Goal: Task Accomplishment & Management: Manage account settings

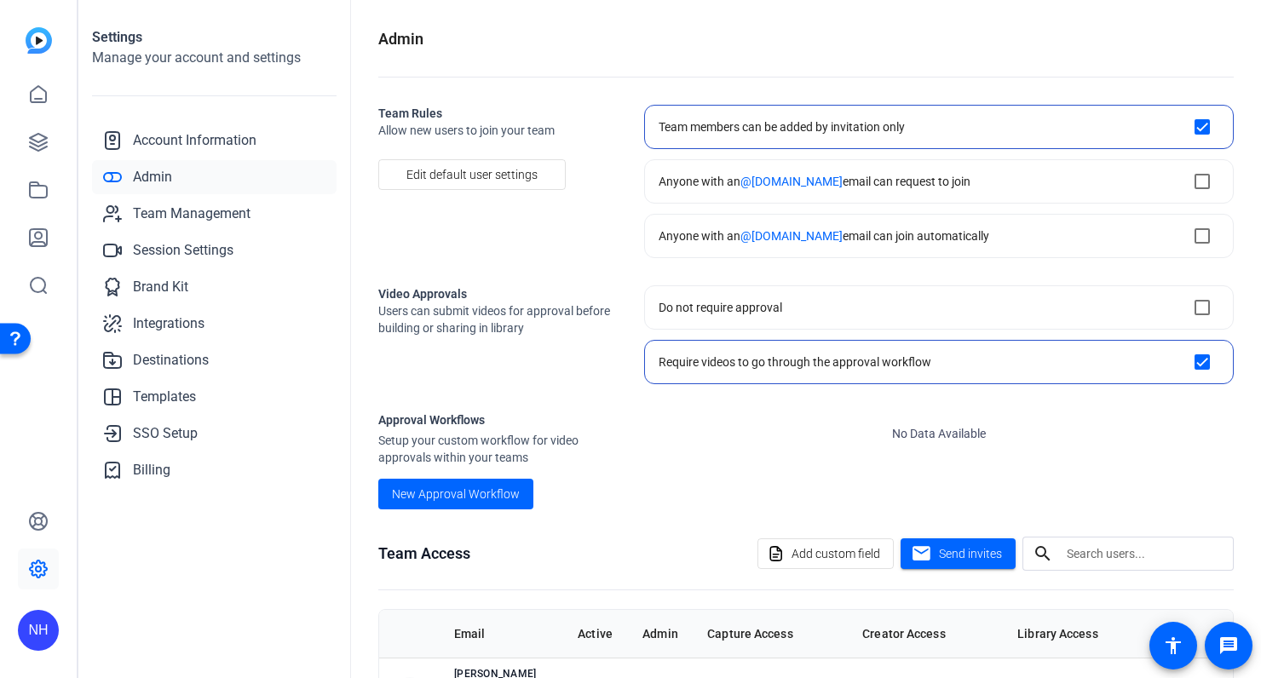
scroll to position [355, 0]
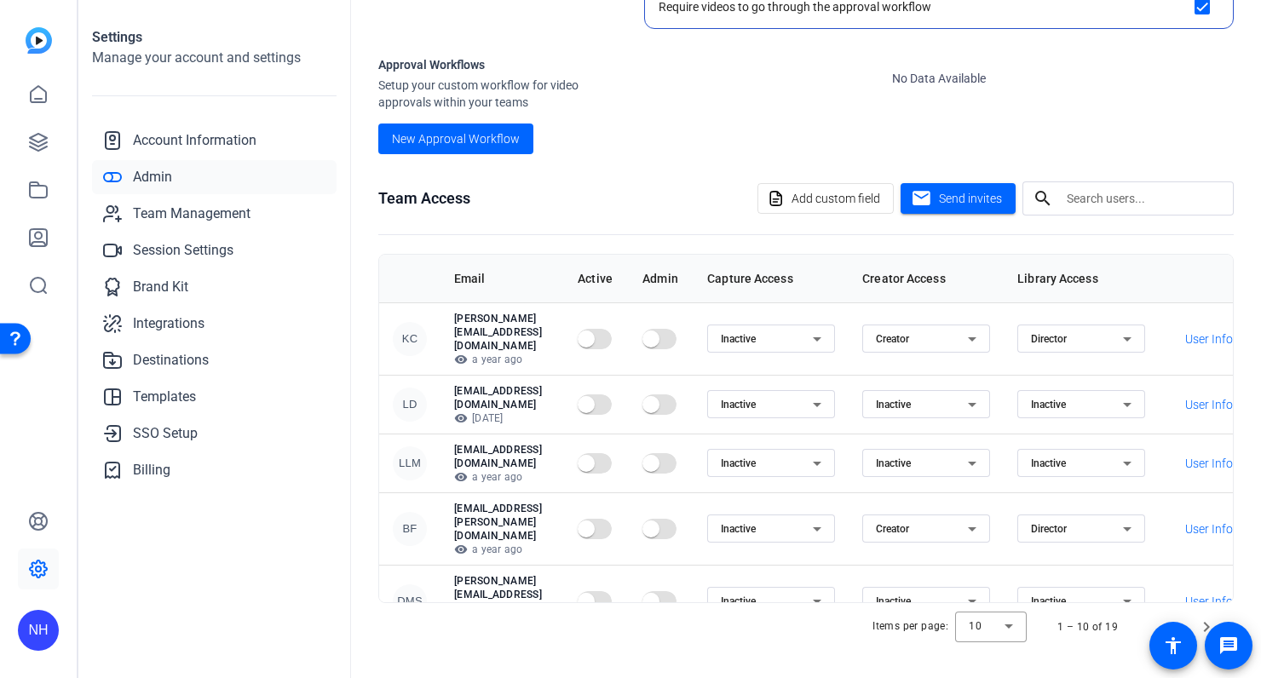
click at [659, 130] on openreel-approval-workflows-list "No Data Available" at bounding box center [938, 105] width 589 height 98
click at [220, 212] on span "Team Management" at bounding box center [192, 214] width 118 height 20
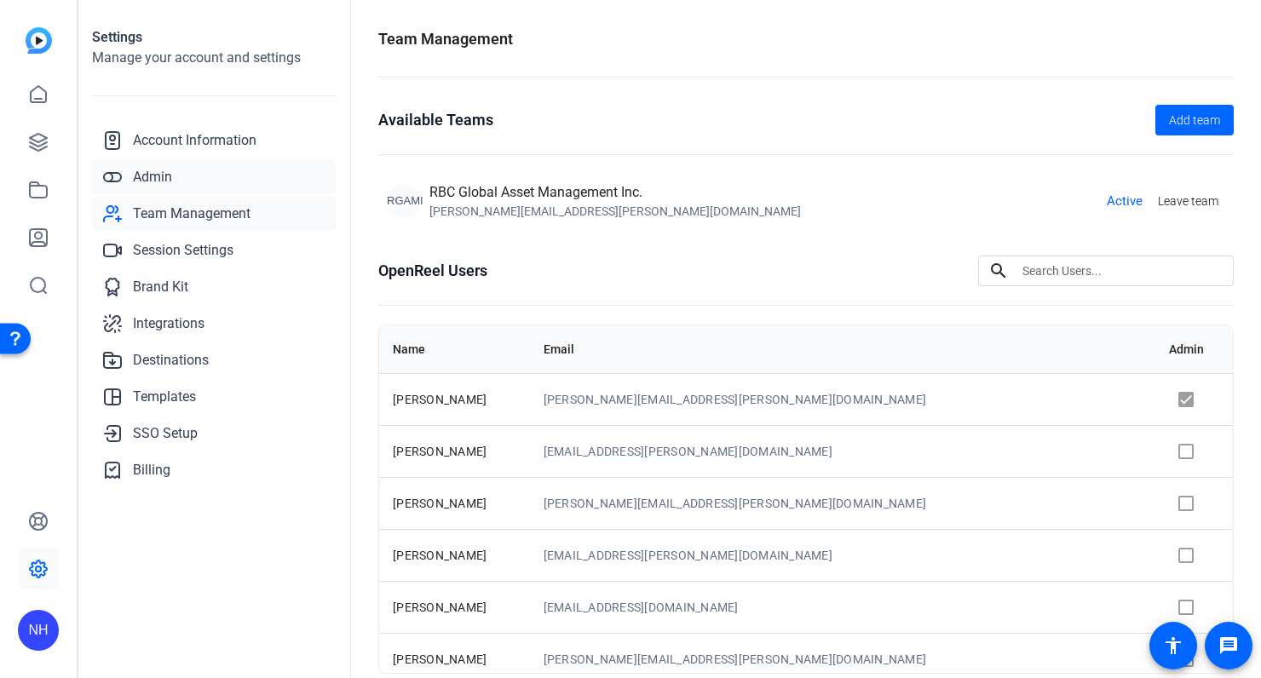
click at [198, 175] on link "Admin" at bounding box center [214, 177] width 244 height 34
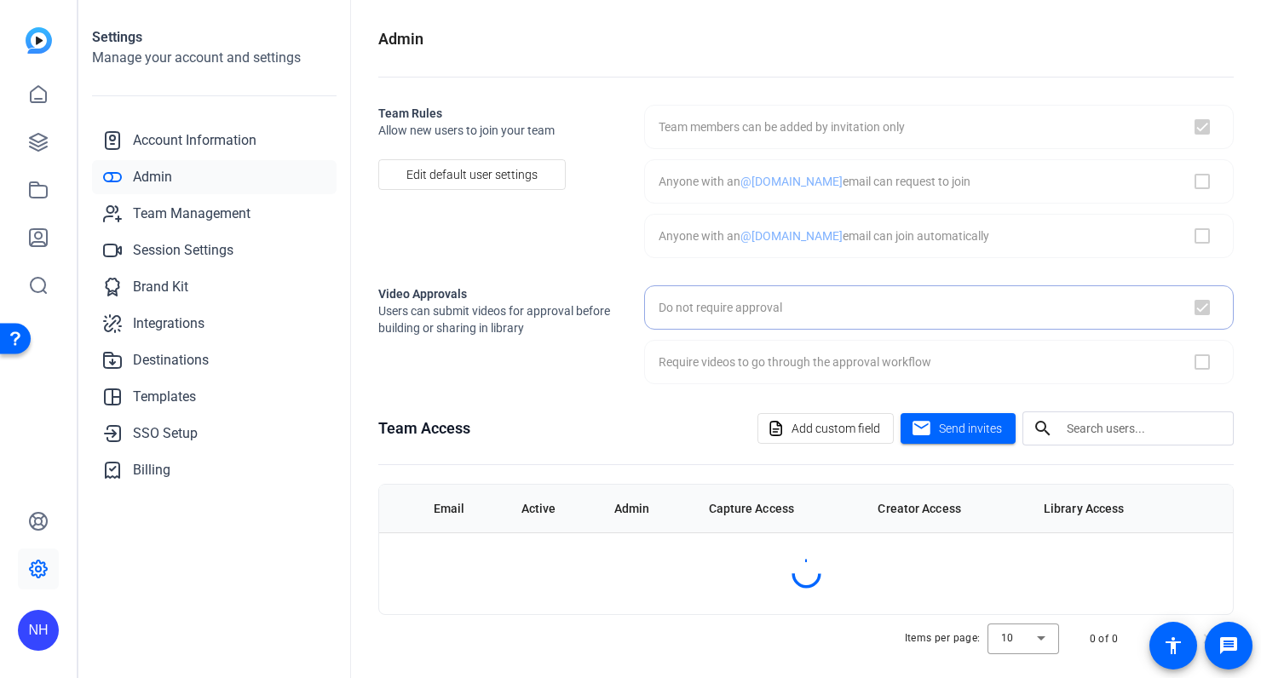
checkbox input "true"
checkbox input "false"
checkbox input "true"
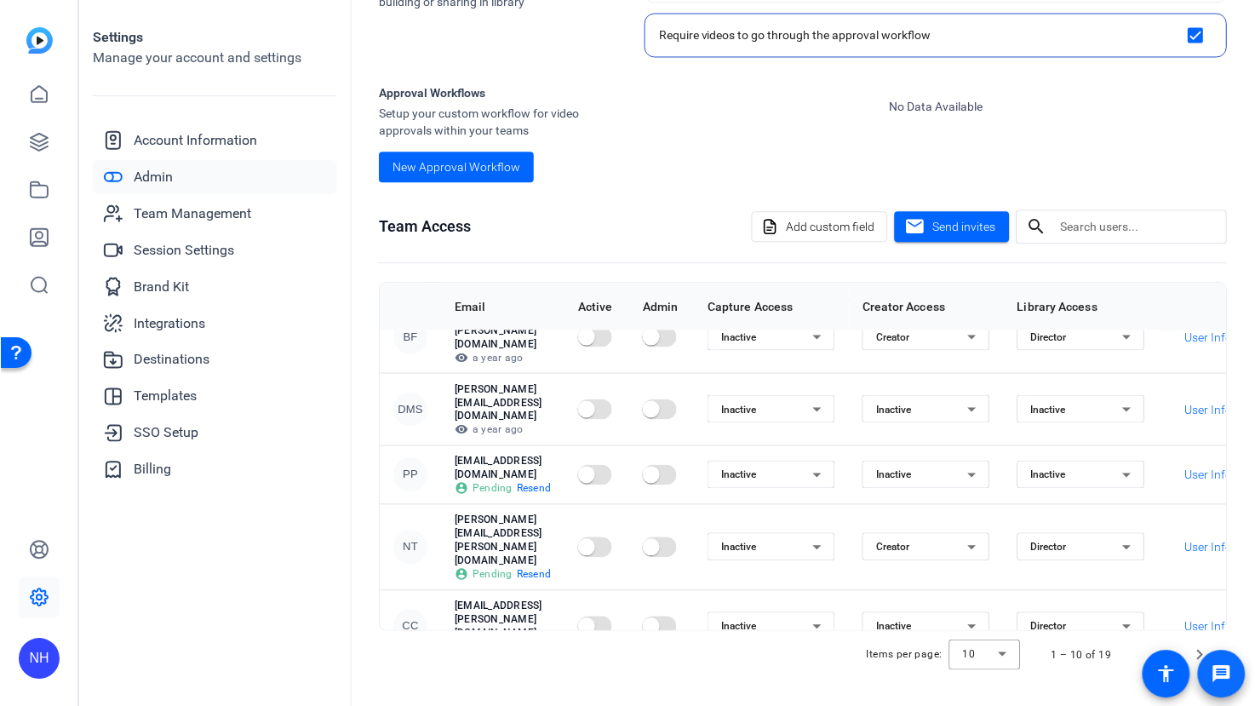
scroll to position [327, 0]
click at [1197, 649] on span "Next page" at bounding box center [1200, 655] width 41 height 41
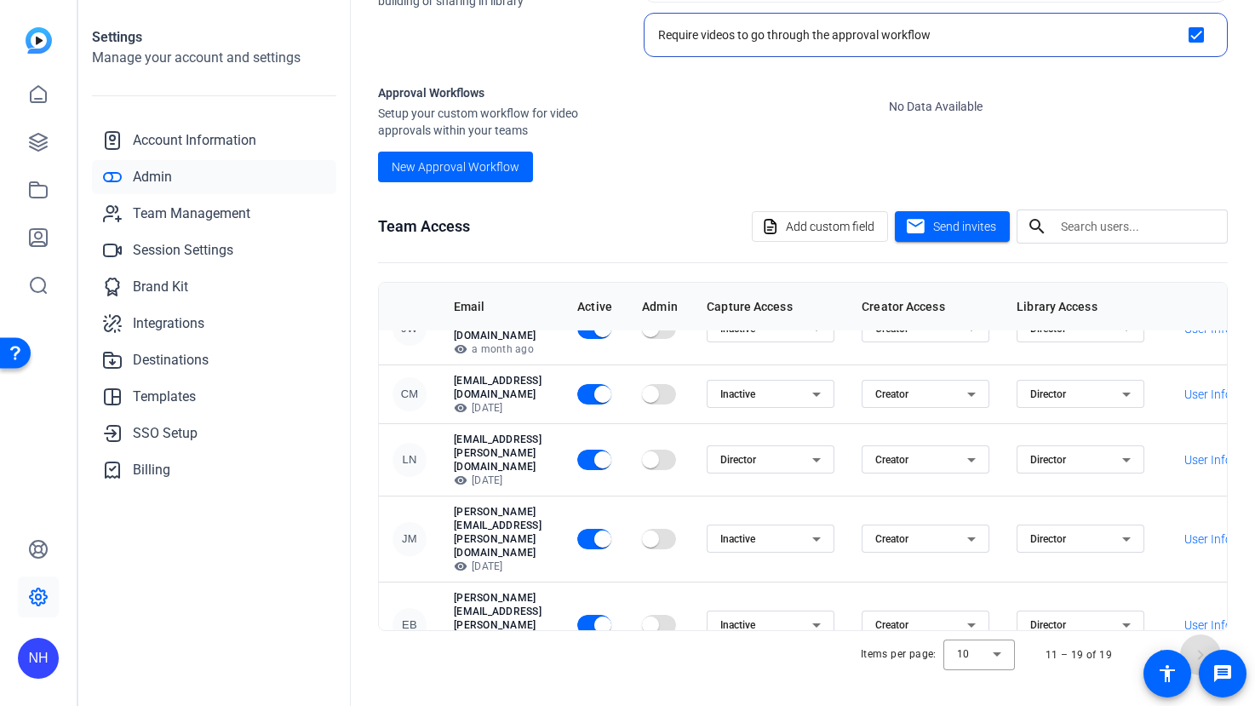
scroll to position [131, 0]
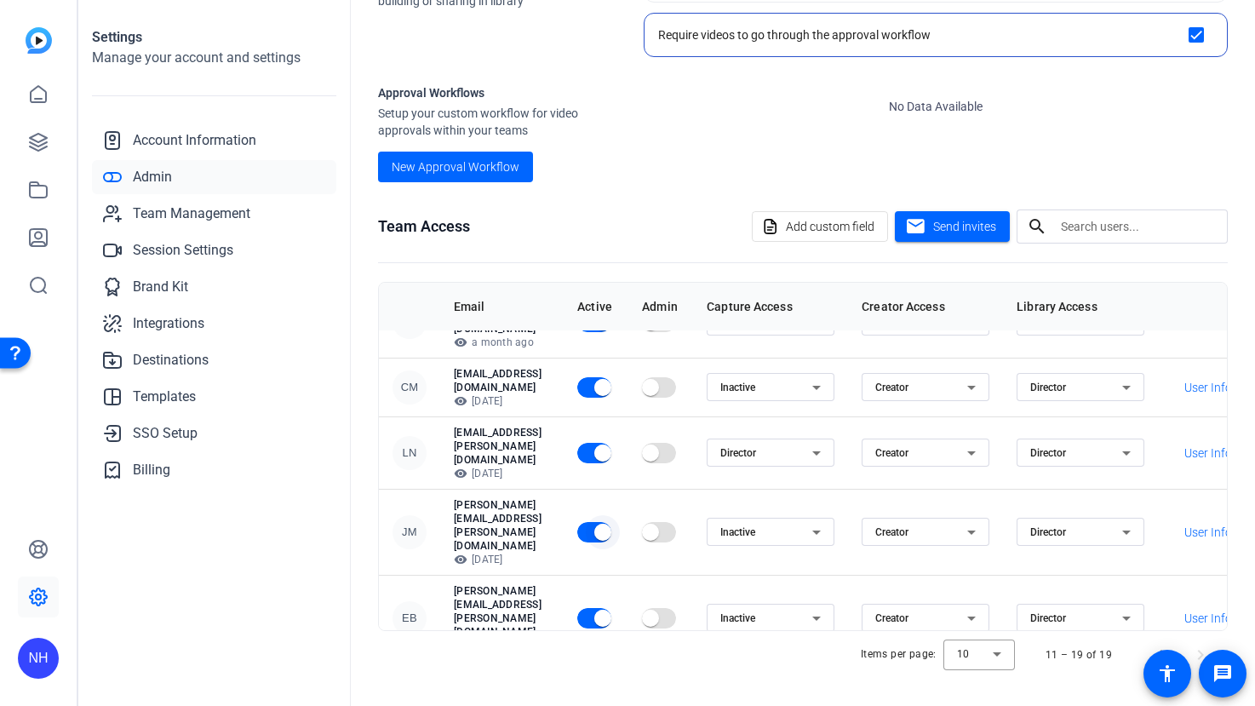
click at [617, 515] on span "button" at bounding box center [603, 532] width 34 height 34
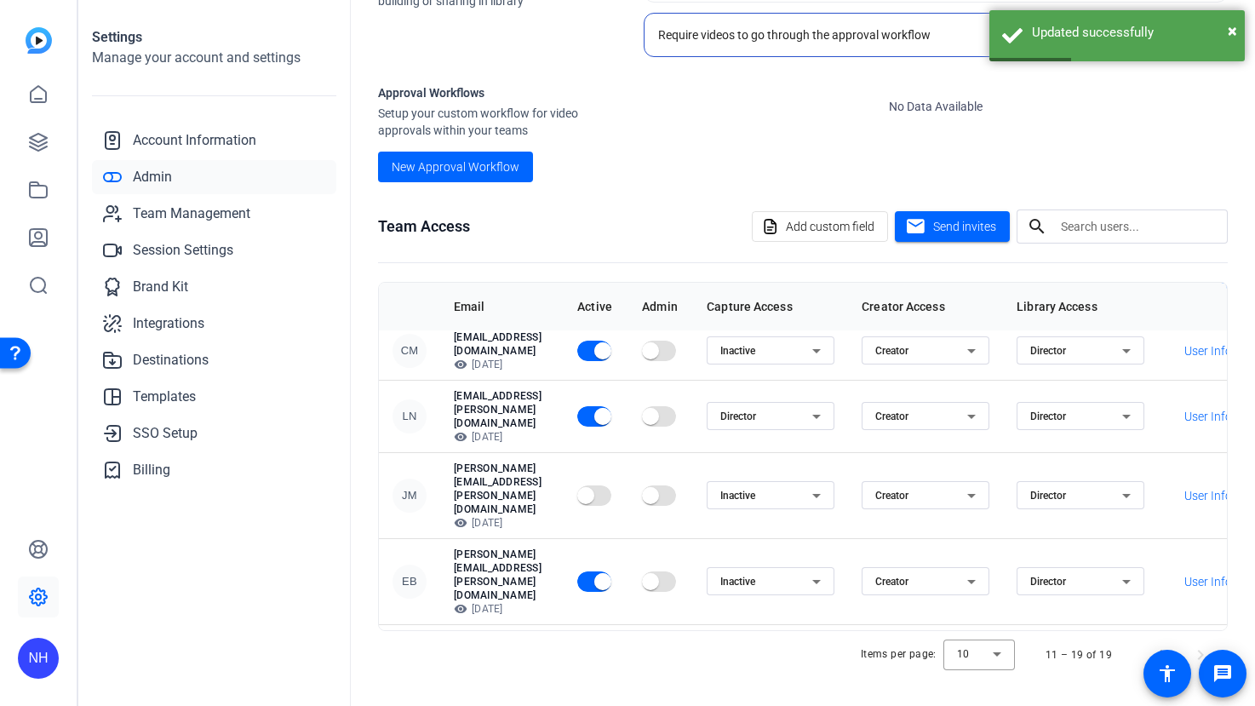
scroll to position [168, 2]
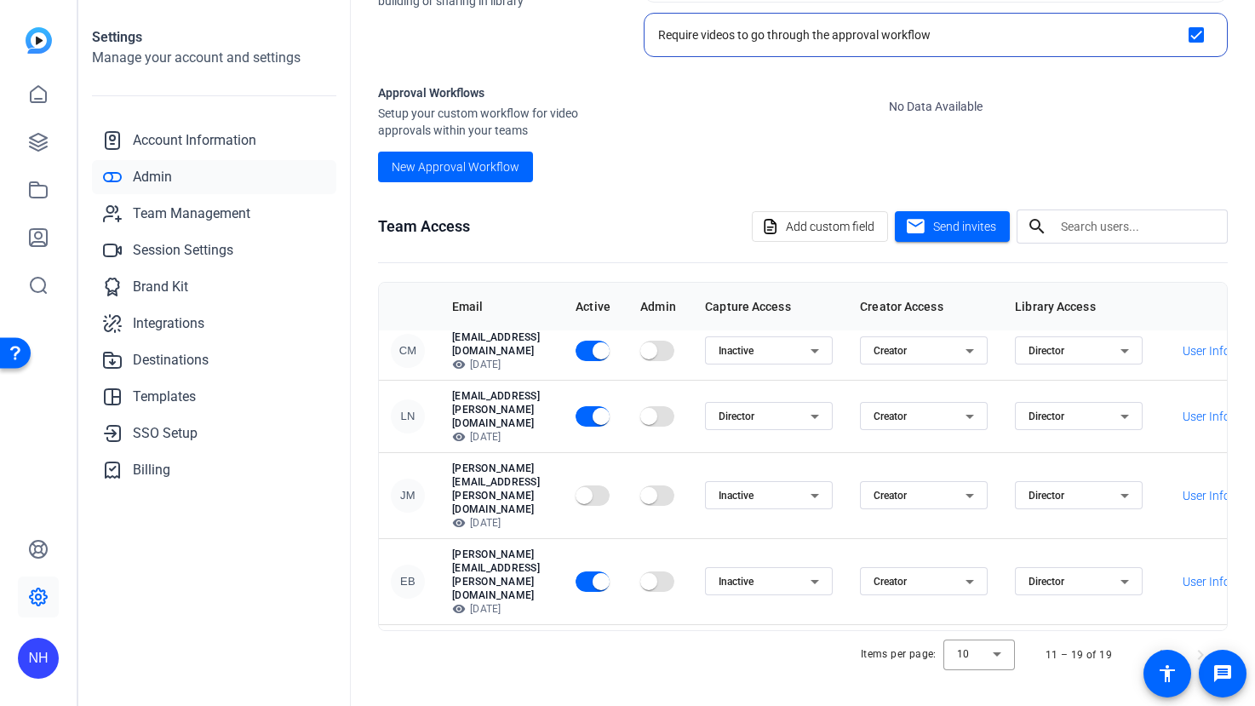
click at [615, 637] on span "button" at bounding box center [601, 654] width 34 height 34
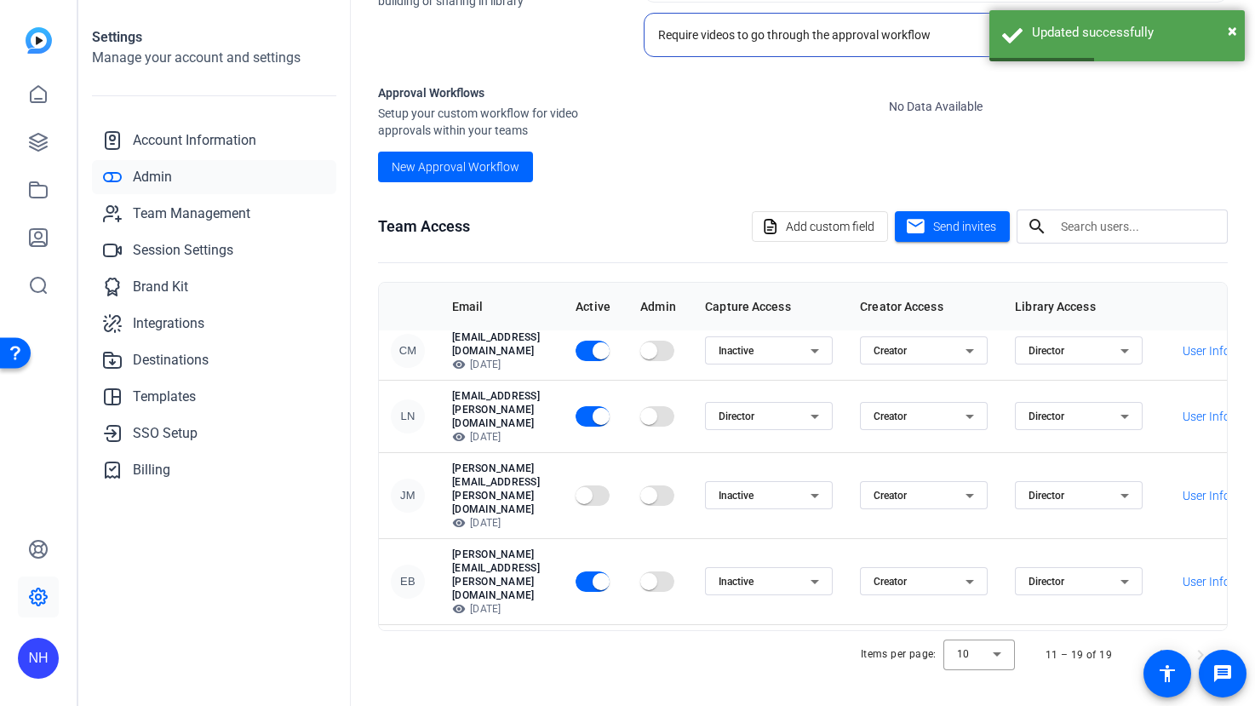
click at [593, 646] on span "button" at bounding box center [584, 654] width 17 height 17
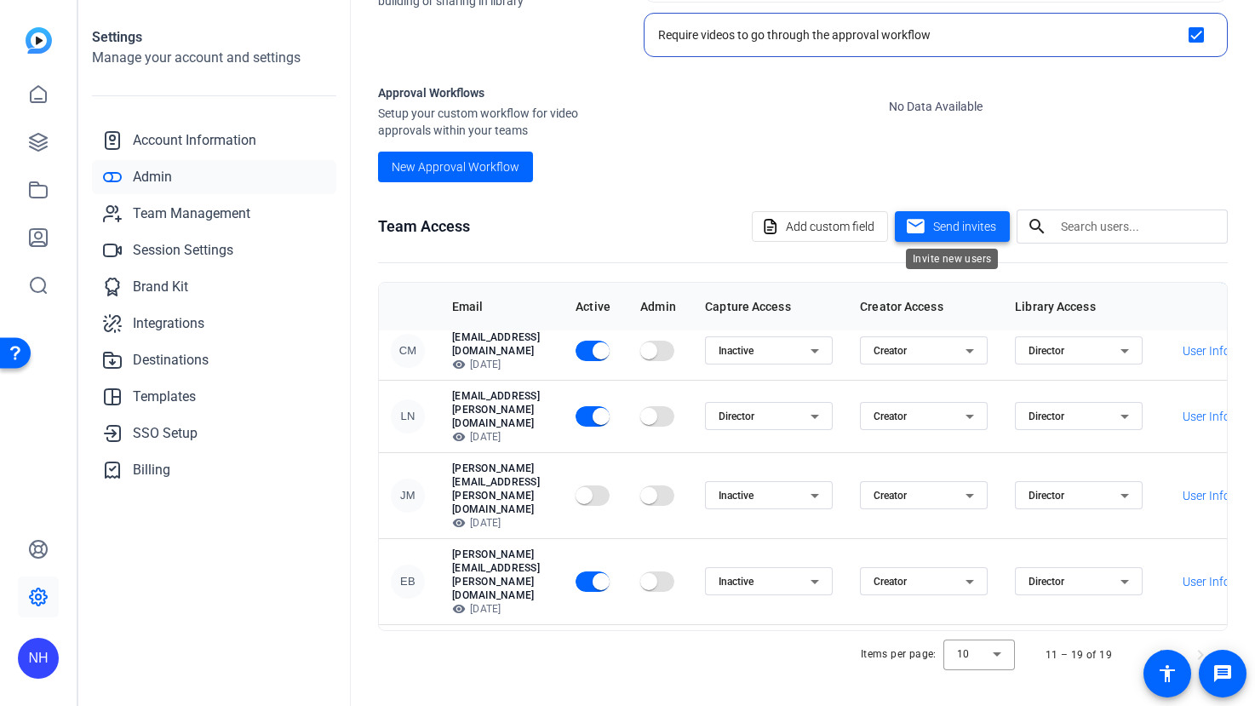
click at [968, 230] on span "Send invites" at bounding box center [964, 227] width 63 height 18
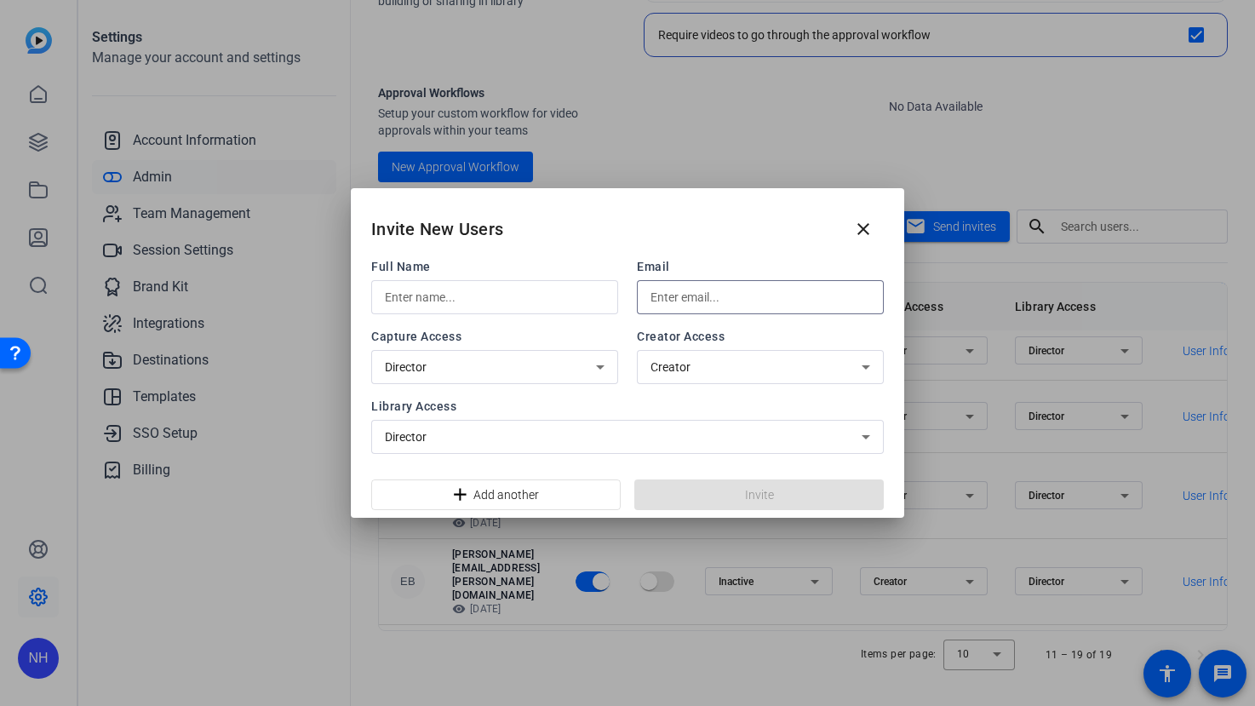
click at [761, 298] on input "text" at bounding box center [761, 297] width 220 height 20
paste input "[PERSON_NAME][EMAIL_ADDRESS][PERSON_NAME][DOMAIN_NAME]"
type input "[PERSON_NAME][EMAIL_ADDRESS][PERSON_NAME][DOMAIN_NAME]"
click at [497, 297] on input "text" at bounding box center [495, 297] width 220 height 20
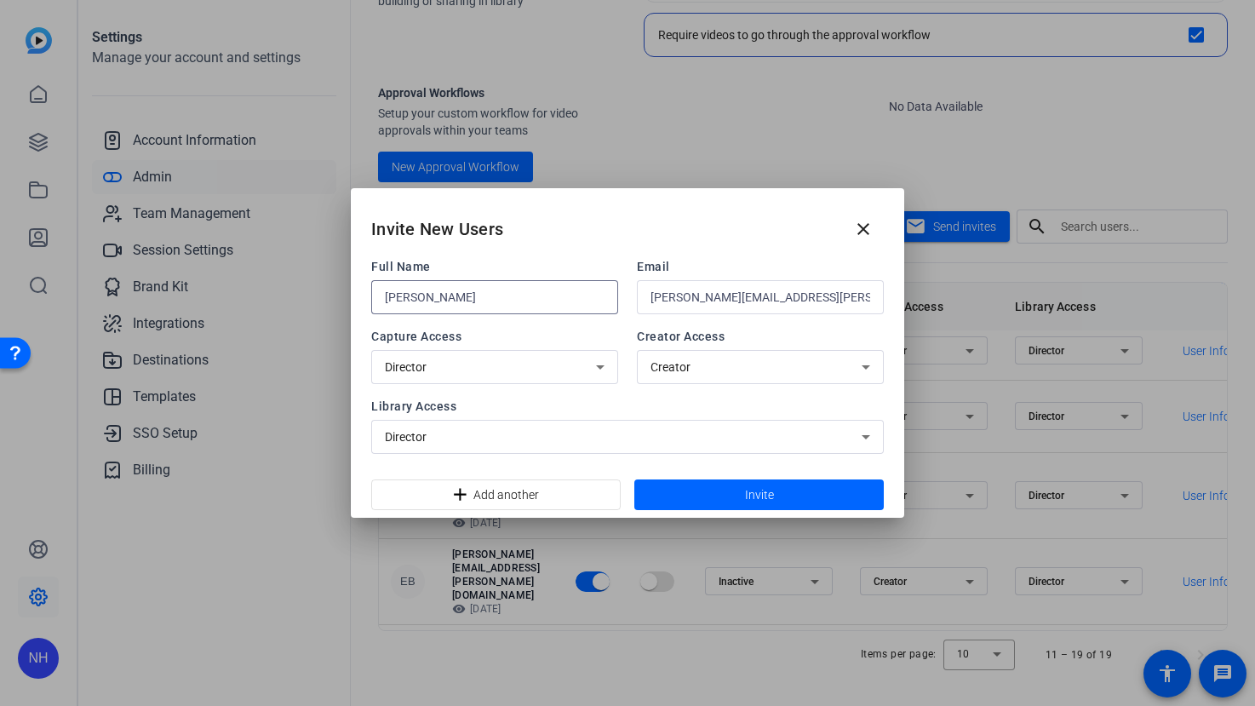
type input "[PERSON_NAME]"
click at [526, 360] on div "Director" at bounding box center [490, 367] width 211 height 20
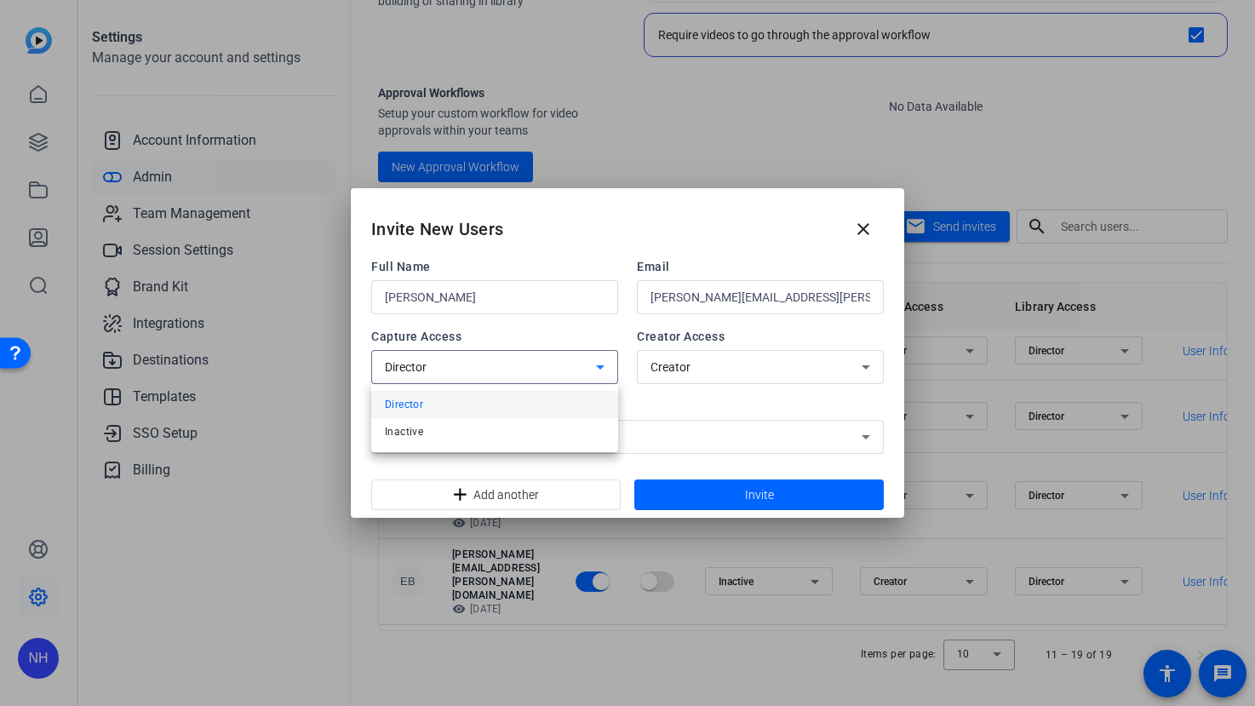
click at [524, 361] on div at bounding box center [627, 353] width 1255 height 706
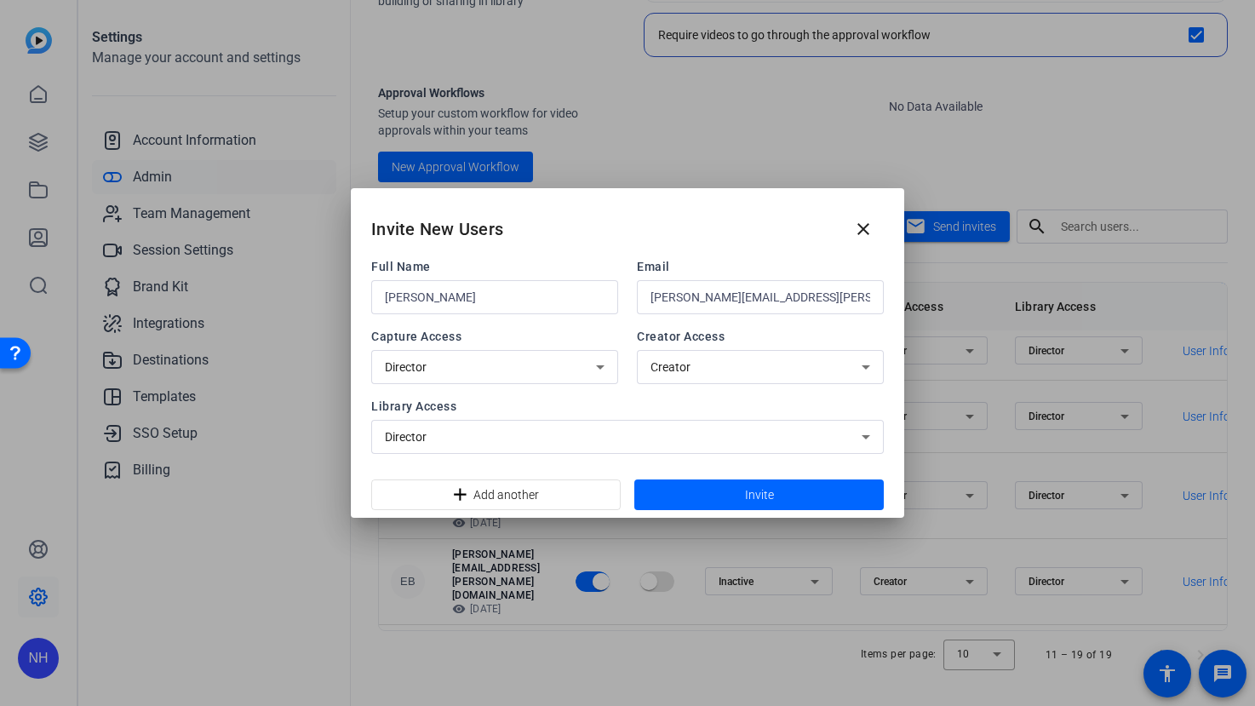
click at [524, 361] on div "Director" at bounding box center [490, 367] width 211 height 20
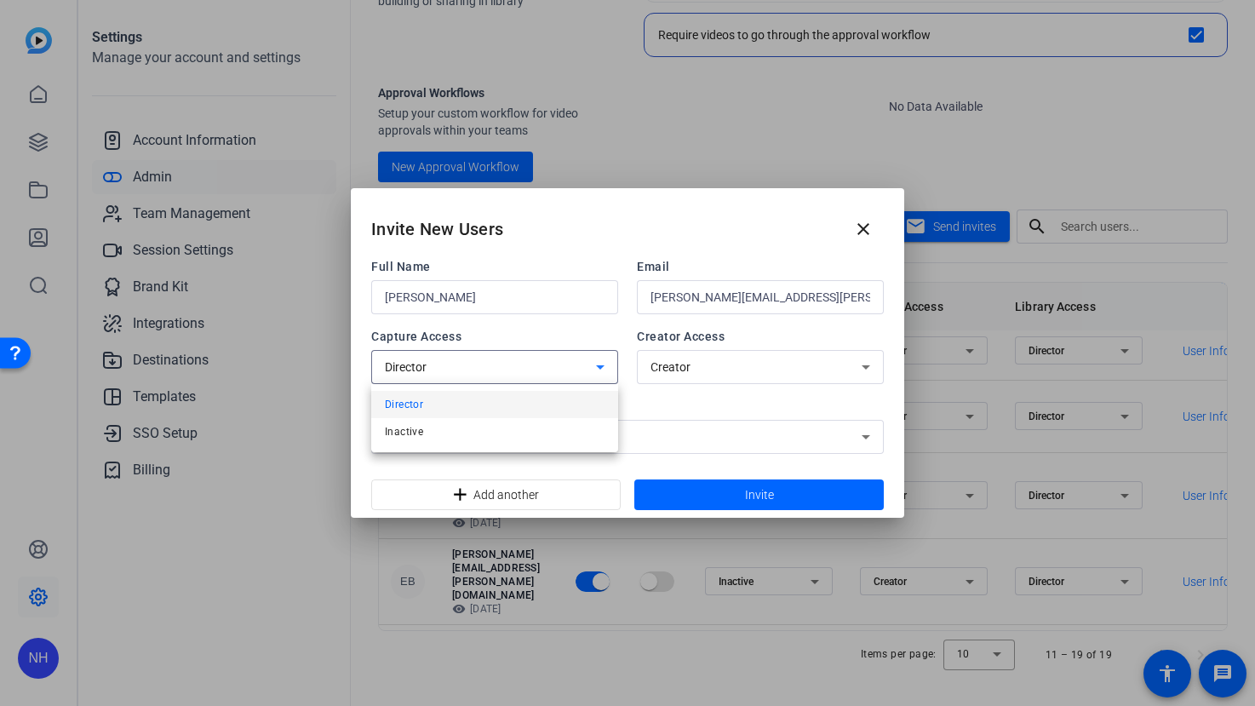
click at [482, 442] on mat-option "Inactive" at bounding box center [494, 431] width 247 height 27
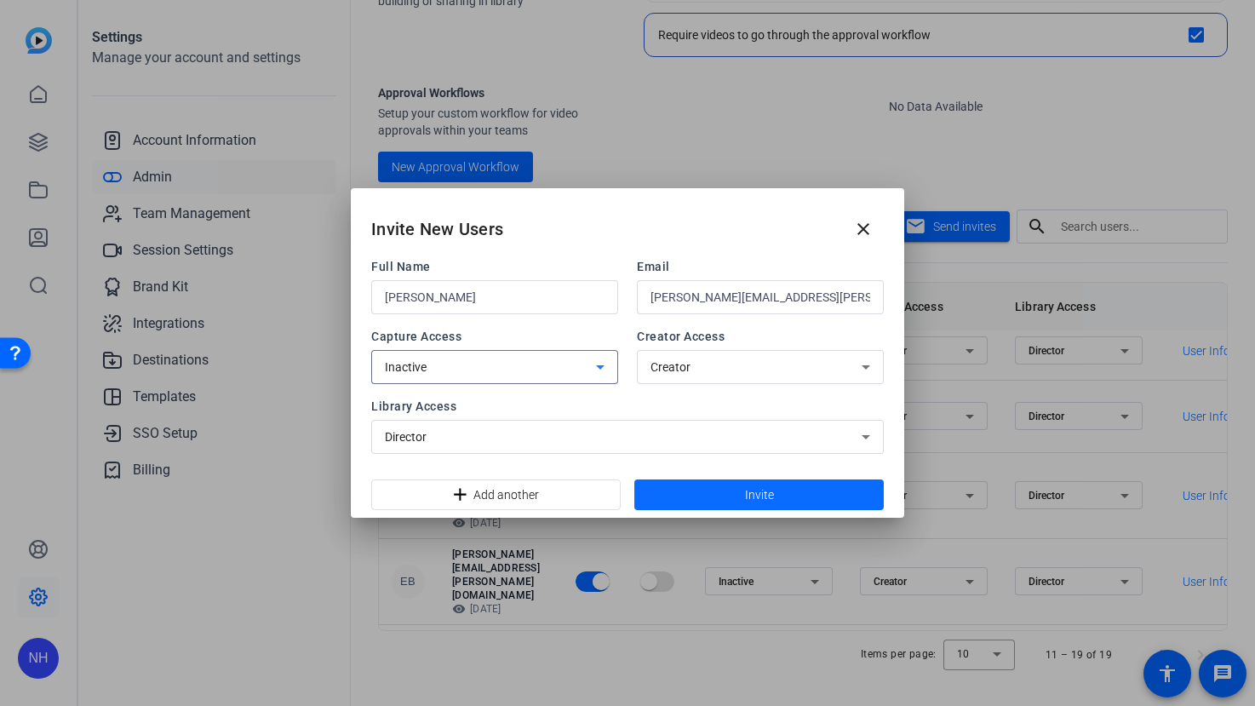
click at [766, 490] on span "Invite" at bounding box center [759, 495] width 29 height 18
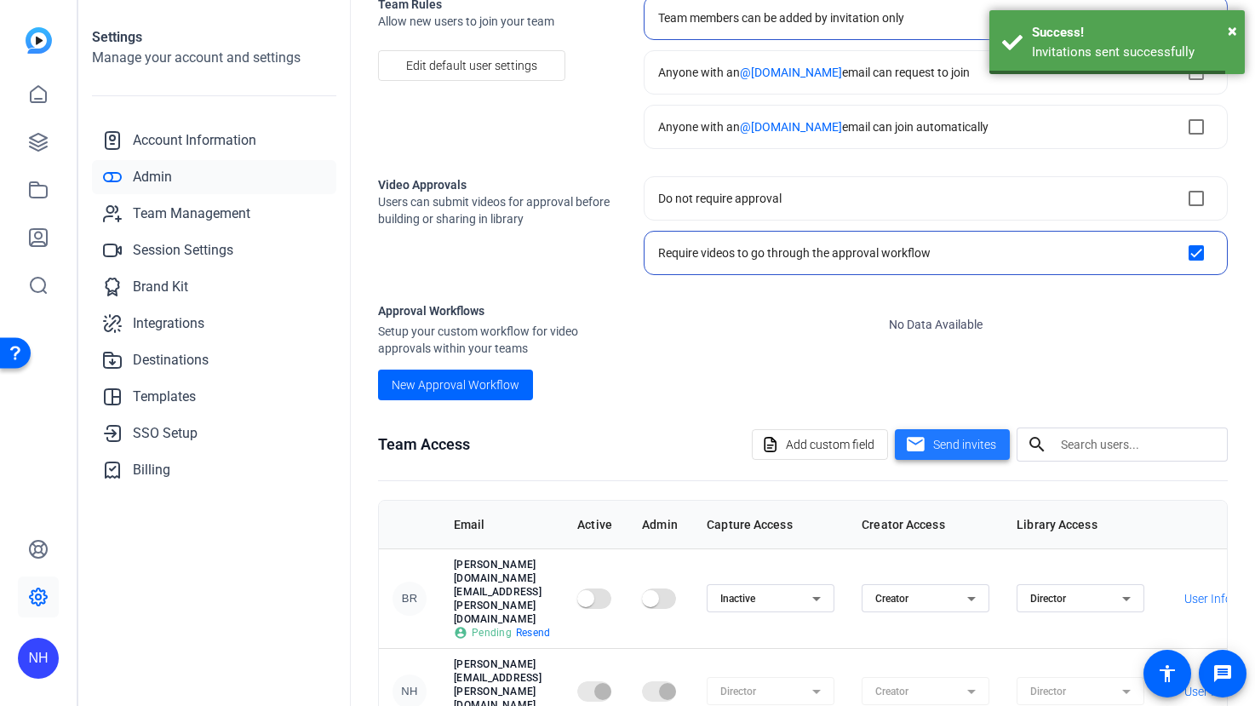
scroll to position [327, 0]
